Goal: Find specific page/section: Find specific page/section

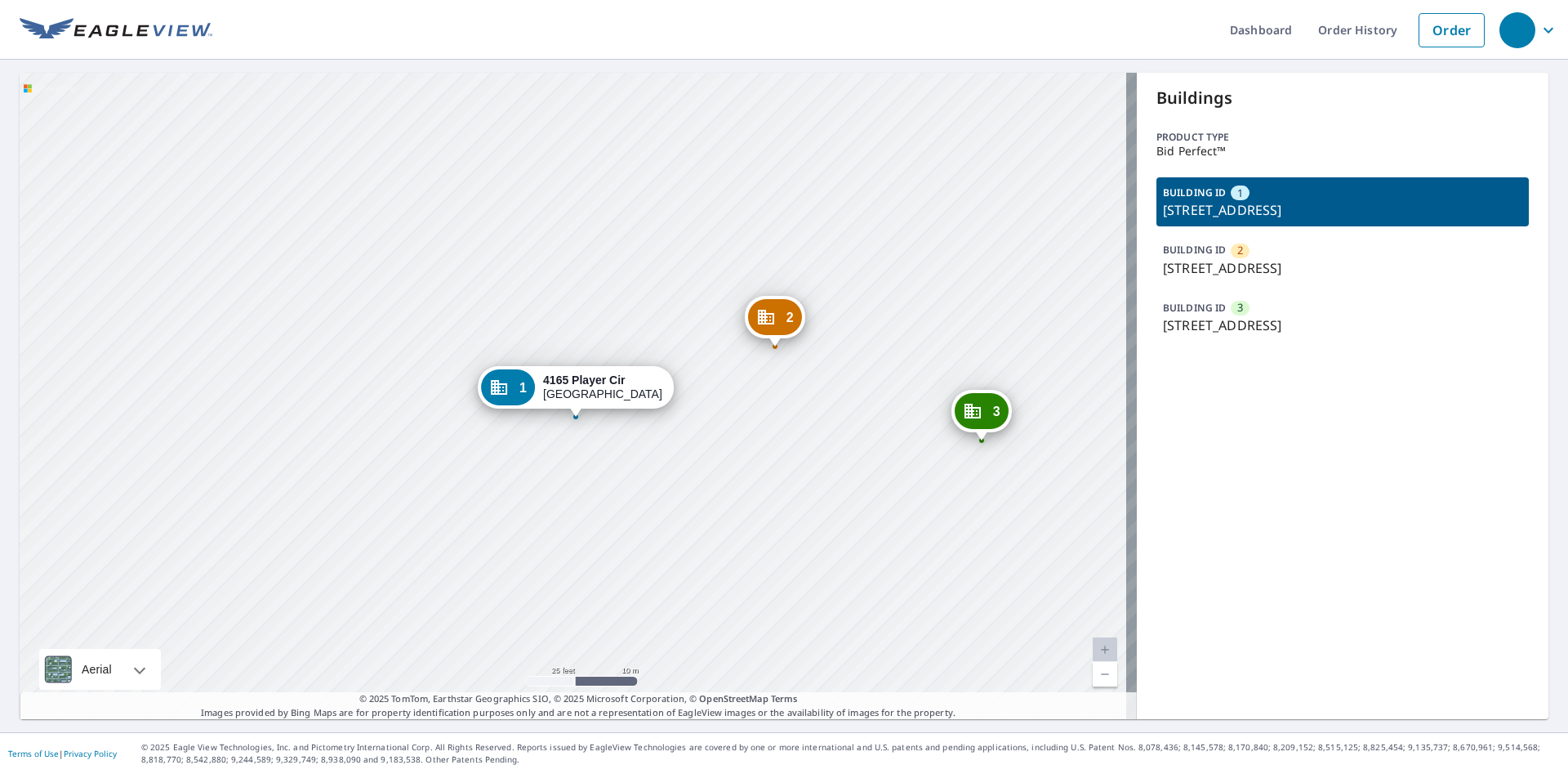
drag, startPoint x: 694, startPoint y: 449, endPoint x: 650, endPoint y: 469, distance: 48.3
click at [650, 469] on div "2 4127 Player Cir Orlando, FL 32808 3 4111 Player Cir Orlando, FL 32808 1 4165 …" at bounding box center [579, 396] width 1118 height 647
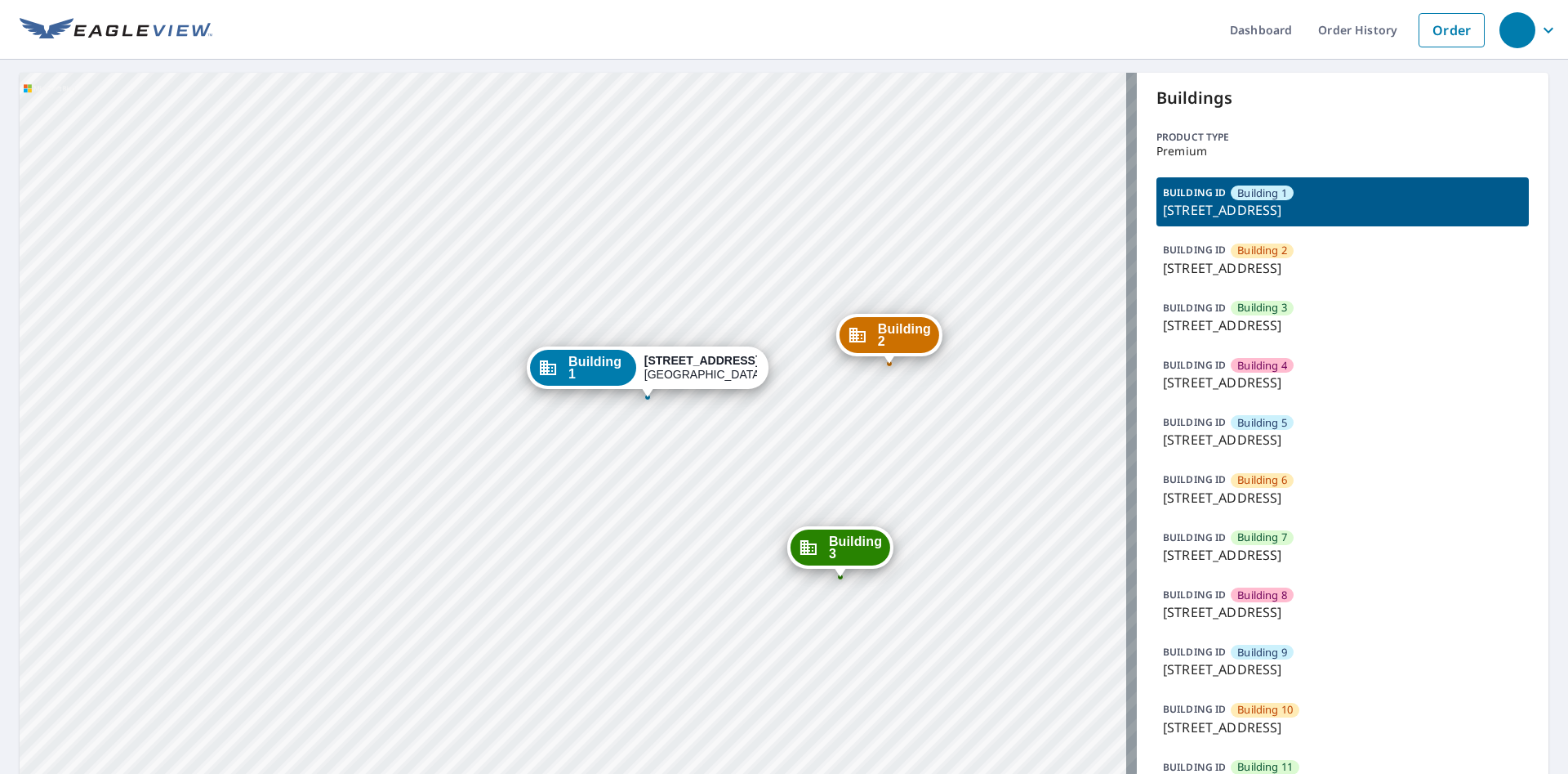
drag, startPoint x: 585, startPoint y: 217, endPoint x: 588, endPoint y: 233, distance: 16.3
click at [589, 217] on div "Building 2 9605 Park Drive Omaha, NE 68127 Building 3 9605 Park Drive Omaha, NE…" at bounding box center [579, 788] width 1118 height 1430
